Goal: Task Accomplishment & Management: Complete application form

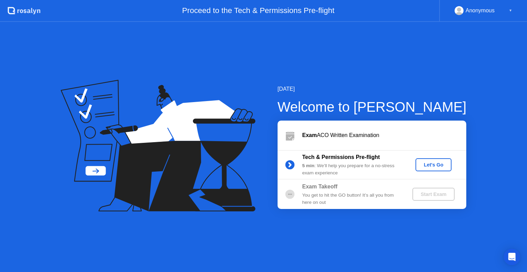
click at [430, 166] on div "Let's Go" at bounding box center [433, 164] width 31 height 5
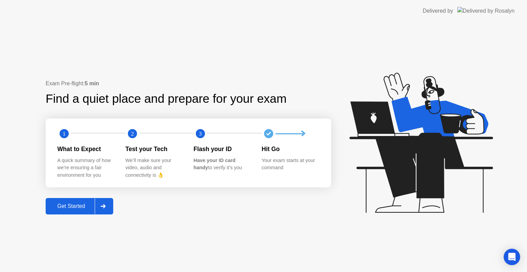
click at [89, 208] on div "Get Started" at bounding box center [71, 206] width 47 height 6
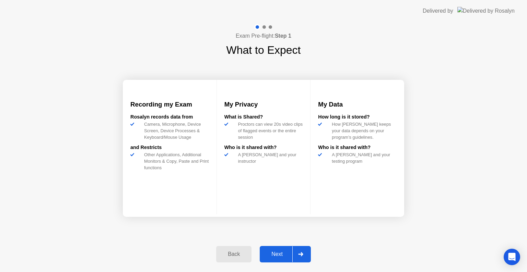
click at [278, 254] on div "Next" at bounding box center [277, 254] width 31 height 6
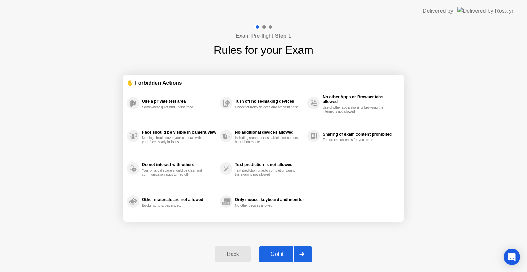
click at [493, 76] on div "Exam Pre-flight: Step 1 Rules for your Exam ✋ Forbidden Actions Use a private t…" at bounding box center [263, 147] width 527 height 250
click at [274, 256] on div "Got it" at bounding box center [277, 254] width 32 height 6
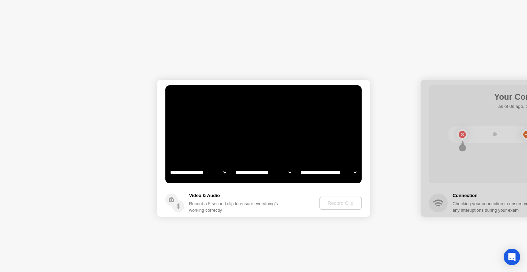
select select "**********"
select select "*******"
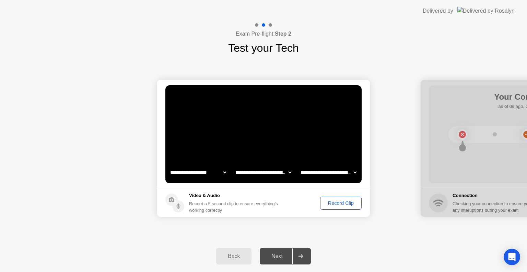
click at [345, 169] on select "**********" at bounding box center [328, 173] width 59 height 14
select select "**********"
click at [299, 166] on select "**********" at bounding box center [328, 173] width 59 height 14
click at [333, 202] on div "Record Clip" at bounding box center [340, 203] width 37 height 5
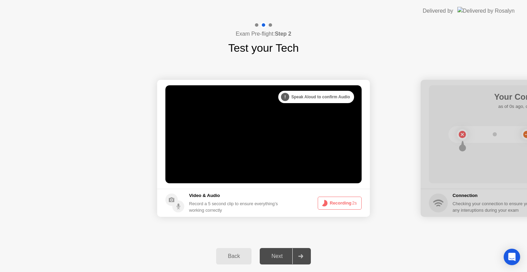
click at [333, 202] on button "Recording 2s" at bounding box center [340, 203] width 44 height 13
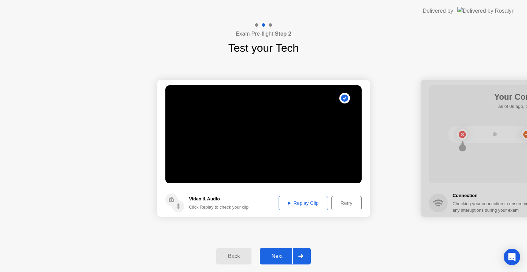
click at [298, 207] on button "Replay Clip" at bounding box center [303, 203] width 49 height 14
click at [280, 253] on div "Next" at bounding box center [277, 256] width 31 height 6
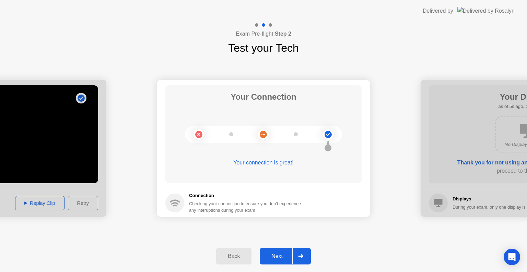
click at [276, 251] on button "Next" at bounding box center [285, 256] width 51 height 16
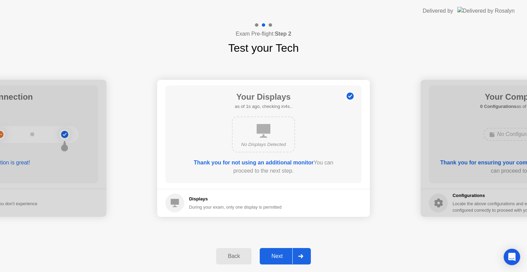
click at [281, 255] on div "Next" at bounding box center [277, 256] width 31 height 6
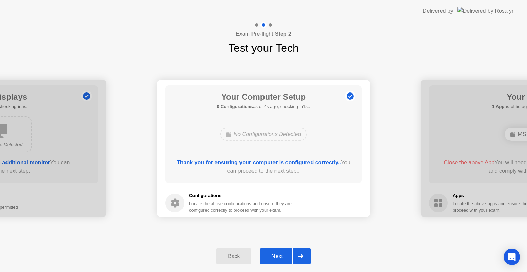
click at [281, 255] on div "Next" at bounding box center [277, 256] width 31 height 6
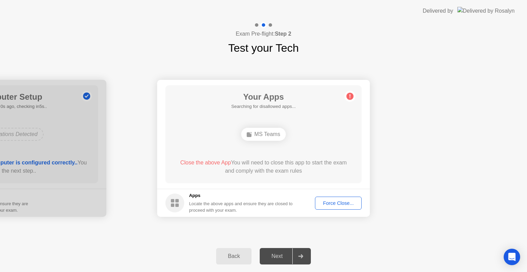
click at [334, 203] on div "Force Close..." at bounding box center [338, 203] width 42 height 5
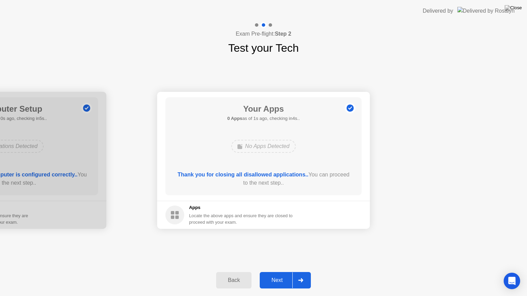
click at [278, 272] on div "Next" at bounding box center [277, 281] width 31 height 6
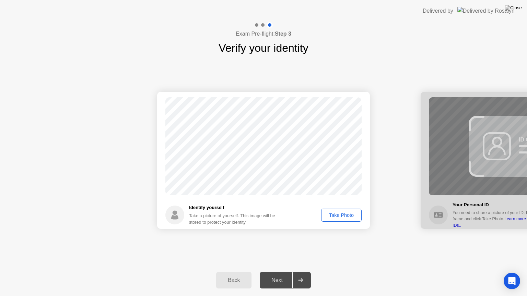
click at [339, 217] on div "Take Photo" at bounding box center [341, 215] width 36 height 5
click at [283, 272] on div "Next" at bounding box center [277, 281] width 31 height 6
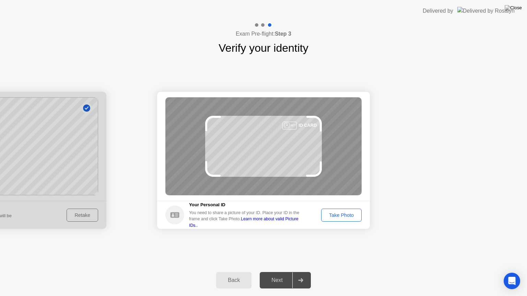
click at [340, 213] on div "Take Photo" at bounding box center [341, 215] width 36 height 5
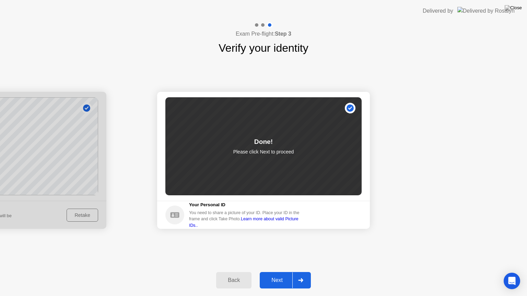
click at [274, 272] on div "Next" at bounding box center [277, 281] width 31 height 6
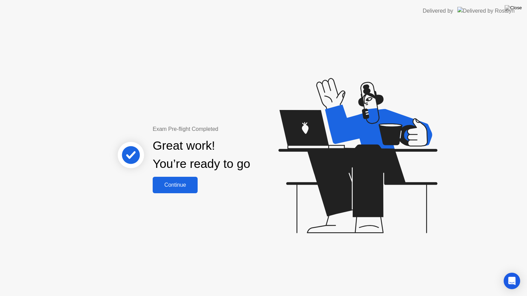
click at [168, 183] on div "Continue" at bounding box center [175, 185] width 41 height 6
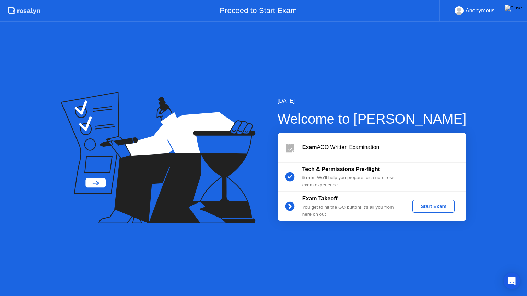
click at [423, 205] on div "Start Exam" at bounding box center [433, 206] width 37 height 5
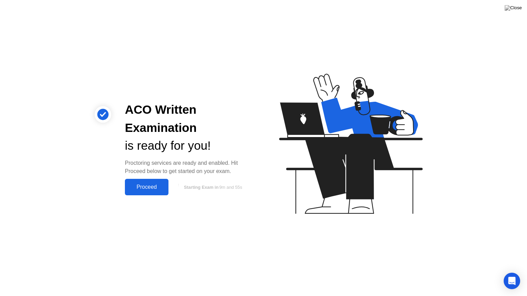
click at [144, 187] on div "Proceed" at bounding box center [146, 187] width 39 height 6
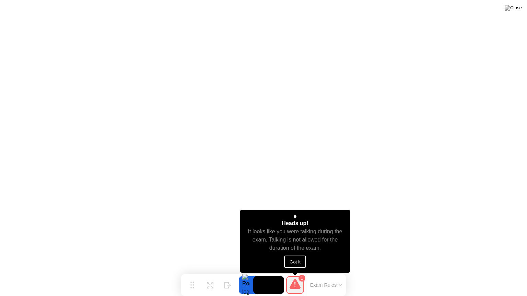
click at [300, 265] on button "Got it" at bounding box center [295, 262] width 22 height 12
